Goal: Register for event/course

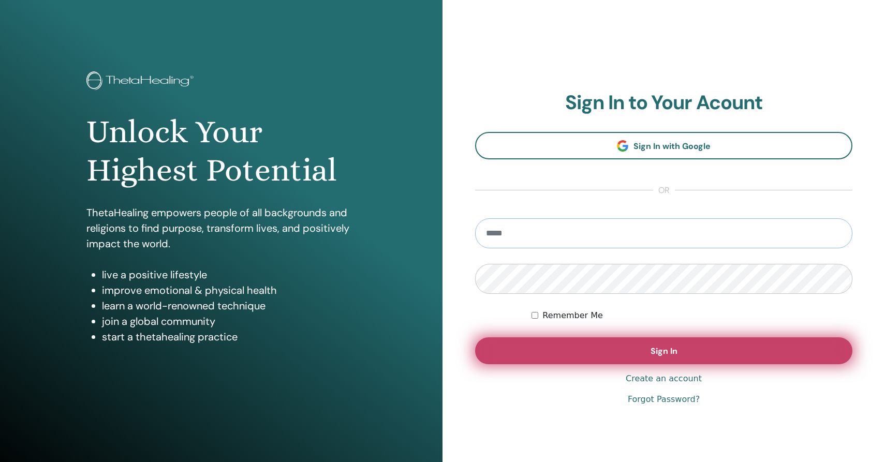
type input "**********"
click at [575, 350] on button "Sign In" at bounding box center [663, 350] width 377 height 27
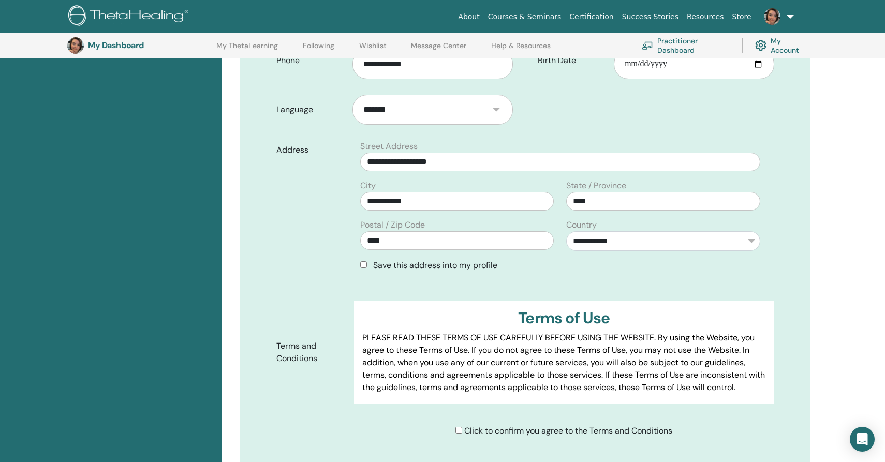
scroll to position [290, 0]
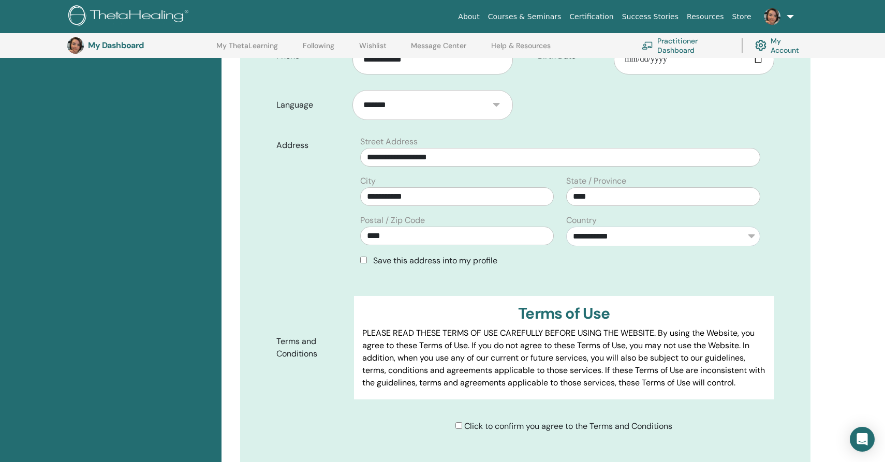
click at [365, 263] on div "Save this address into my profile" at bounding box center [560, 261] width 400 height 12
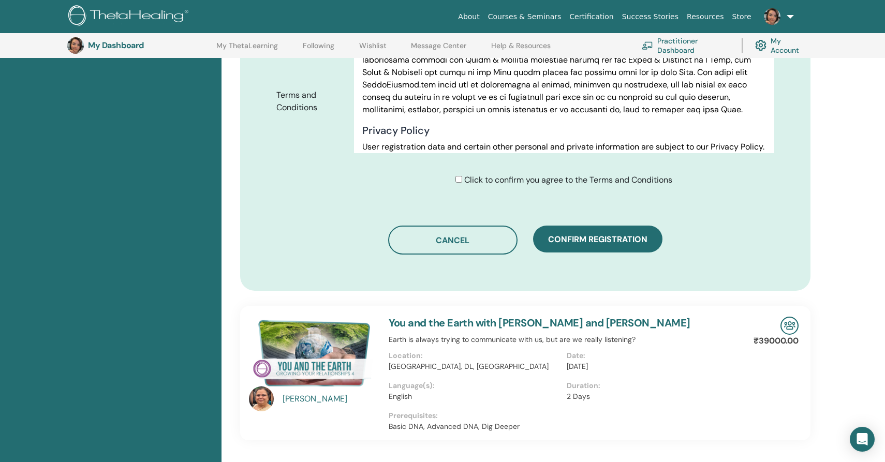
scroll to position [546, 0]
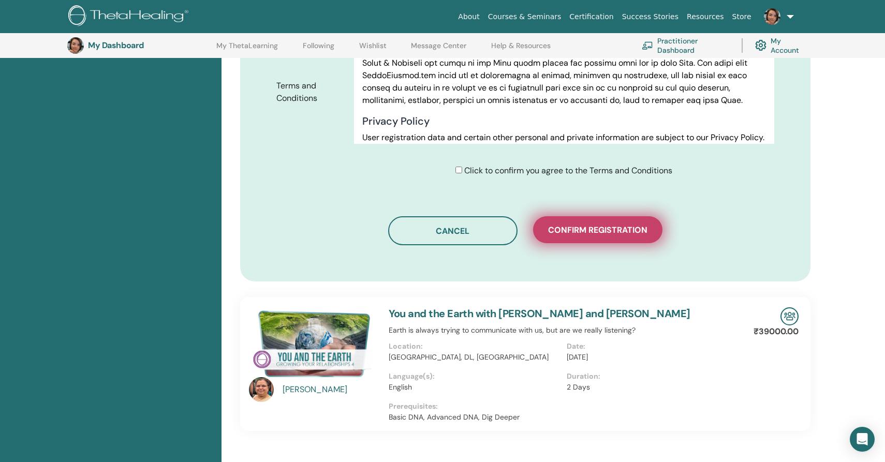
click at [605, 224] on button "Confirm registration" at bounding box center [597, 229] width 129 height 27
